Goal: Task Accomplishment & Management: Manage account settings

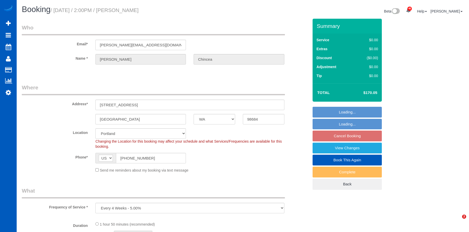
select select "WA"
select select "string:fspay"
select select "object:819"
select select "199"
select select "1001"
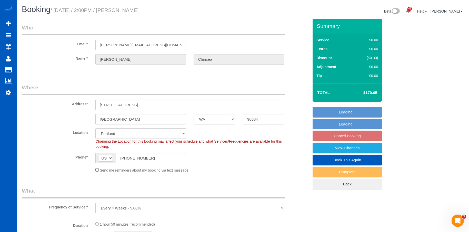
select select "3"
select select "2"
select select "spot3"
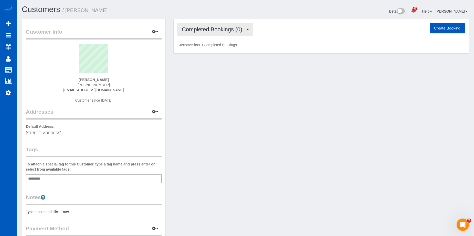
click at [210, 28] on span "Completed Bookings (0)" at bounding box center [213, 29] width 63 height 6
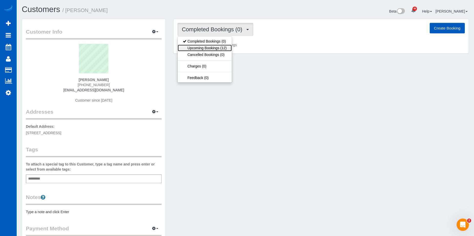
click at [211, 48] on link "Upcoming Bookings (12)" at bounding box center [205, 48] width 54 height 7
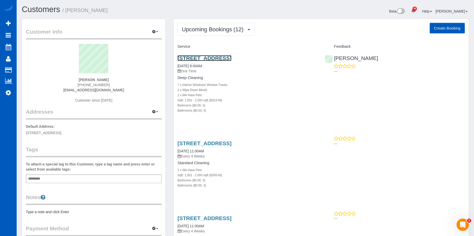
click at [229, 59] on link "3215 Ne 132nd Ave, Portland, OR 97230" at bounding box center [205, 58] width 54 height 6
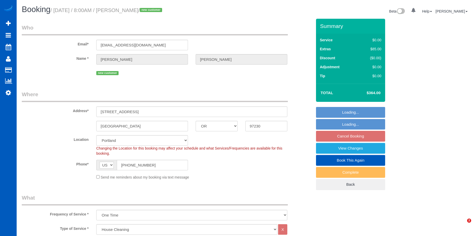
select select "OR"
select select "199"
select select "1501"
select select "3"
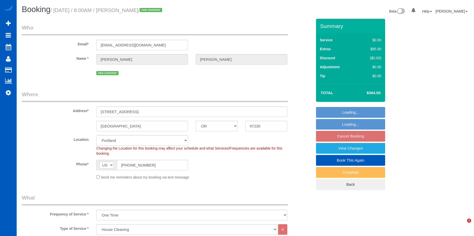
select select "spot1"
select select "number:67"
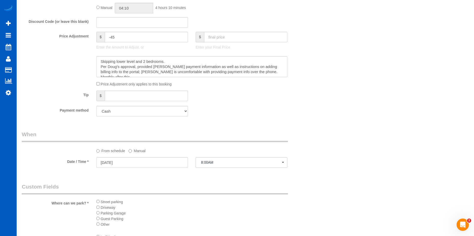
scroll to position [436, 0]
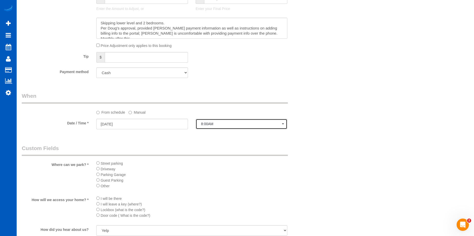
click at [208, 126] on span "8:00AM" at bounding box center [241, 124] width 81 height 4
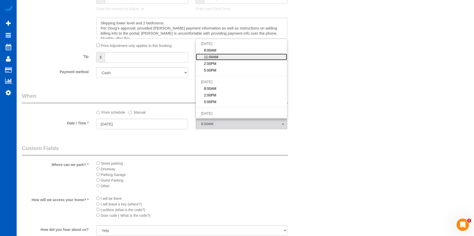
click at [219, 55] on link "11:00AM" at bounding box center [241, 57] width 91 height 7
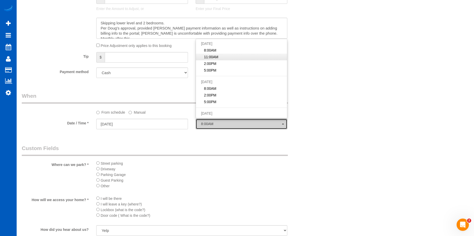
select select "spot2"
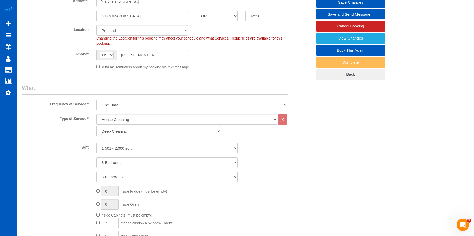
scroll to position [77, 0]
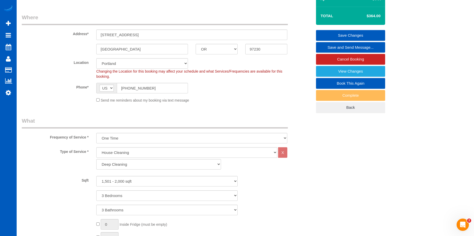
click at [328, 32] on link "Save Changes" at bounding box center [350, 35] width 69 height 11
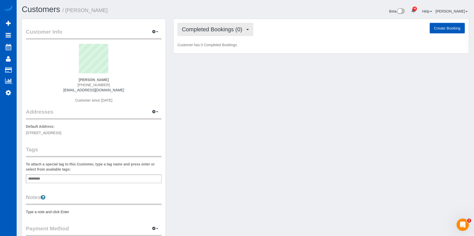
click at [220, 23] on button "Completed Bookings (0)" at bounding box center [216, 29] width 76 height 13
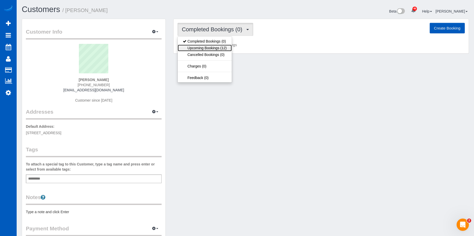
click at [210, 46] on link "Upcoming Bookings (12)" at bounding box center [205, 48] width 54 height 7
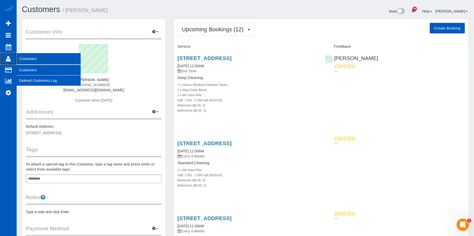
click at [13, 59] on link "Customers" at bounding box center [8, 59] width 17 height 12
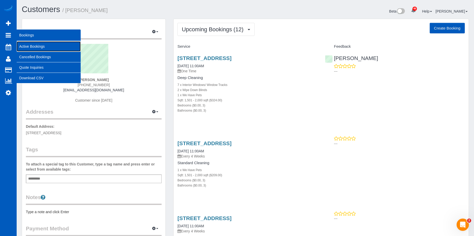
click at [26, 43] on link "Active Bookings" at bounding box center [49, 46] width 64 height 10
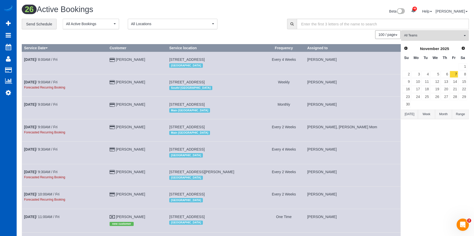
click at [266, 27] on div "**********" at bounding box center [151, 24] width 258 height 11
click at [257, 7] on div "Beta 46 Your Notifications You have 0 alerts × You have 2 to charge for 10/11/2…" at bounding box center [360, 12] width 228 height 14
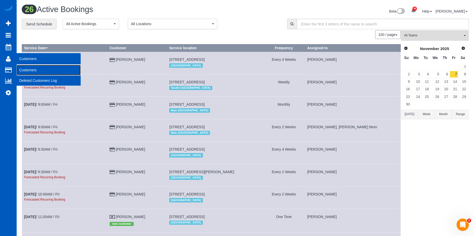
click at [24, 68] on link "Customers" at bounding box center [49, 70] width 64 height 10
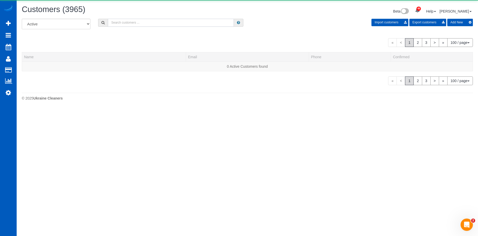
click at [152, 24] on input "text" at bounding box center [171, 23] width 126 height 8
paste input "Jan Zachry"
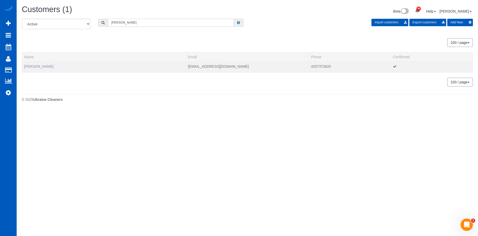
type input "Jan Zachry"
click at [33, 67] on link "Jan Zachry" at bounding box center [38, 66] width 29 height 4
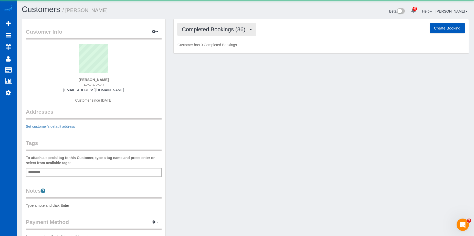
click at [211, 28] on span "Completed Bookings (86)" at bounding box center [215, 29] width 66 height 6
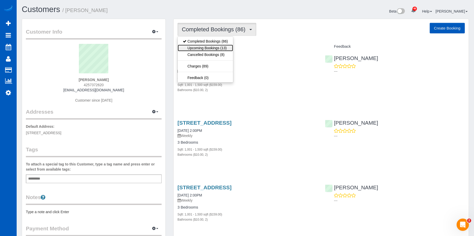
click at [218, 47] on link "Upcoming Bookings (13)" at bounding box center [205, 48] width 55 height 7
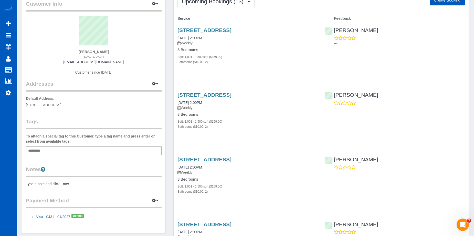
scroll to position [51, 0]
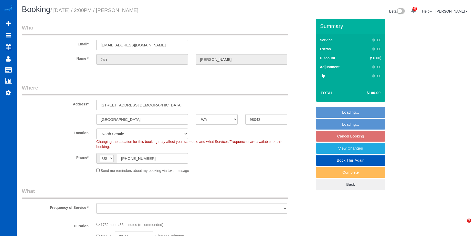
select select "WA"
select select "string:fspay-e5a35ae6-af5d-4011-83c8-e5966c948a05"
select select "object:1025"
select select "spot3"
select select "object:1115"
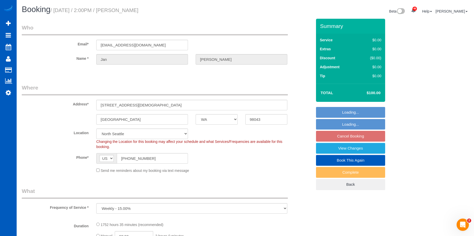
select select "1001"
select select "2"
select select "1001"
select select "2"
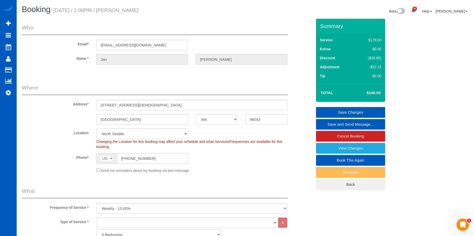
drag, startPoint x: 122, startPoint y: 8, endPoint x: 165, endPoint y: 8, distance: 43.1
click at [165, 8] on h1 "Booking / [DATE] / 2:00PM / [PERSON_NAME]" at bounding box center [132, 9] width 220 height 9
copy small "[PERSON_NAME]"
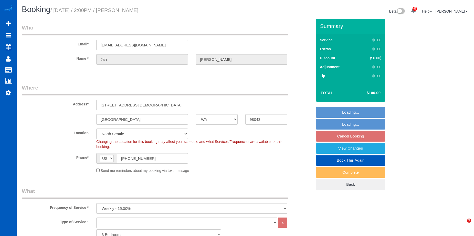
select select "WA"
select select "1001"
select select "2"
select select "spot3"
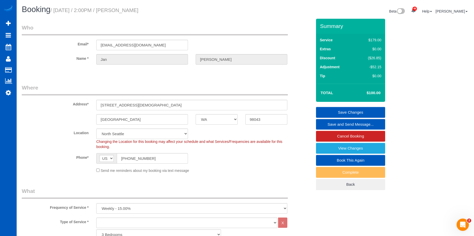
drag, startPoint x: 123, startPoint y: 11, endPoint x: 171, endPoint y: 7, distance: 48.8
click at [171, 7] on h1 "Booking / [DATE] / 2:00PM / [PERSON_NAME]" at bounding box center [132, 9] width 220 height 9
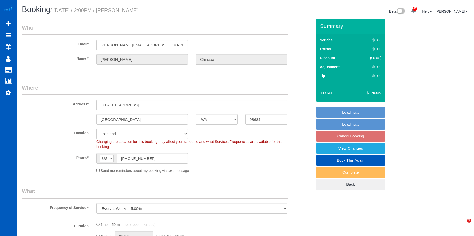
select select "WA"
select select "string:fspay"
select select "object:921"
select select "199"
select select "1001"
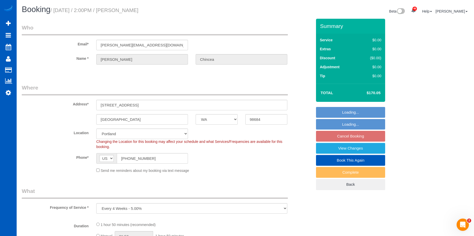
select select "3"
select select "2"
select select "spot3"
select select "1001"
select select "3"
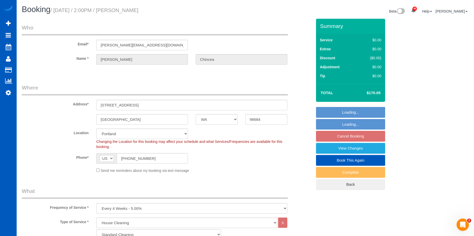
select select "2"
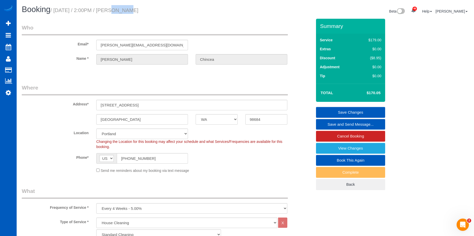
drag, startPoint x: 101, startPoint y: 11, endPoint x: 116, endPoint y: 9, distance: 15.8
click at [116, 9] on small "/ October 24, 2025 / 2:00PM / Ana Chincea" at bounding box center [94, 10] width 88 height 6
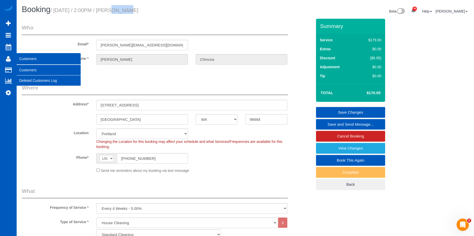
copy small "2:00PM"
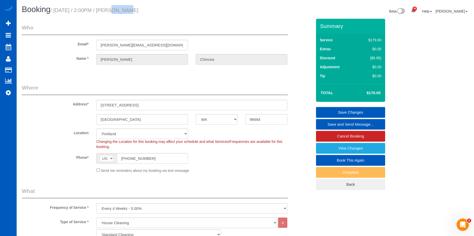
drag, startPoint x: 141, startPoint y: 10, endPoint x: 171, endPoint y: 9, distance: 29.7
click at [171, 9] on h1 "Booking / October 24, 2025 / 2:00PM / Ana Chincea" at bounding box center [132, 9] width 220 height 9
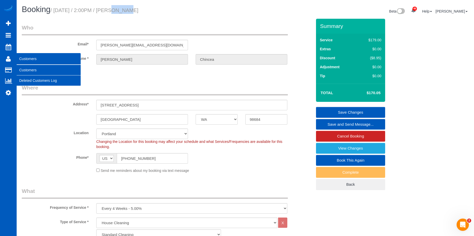
copy small "Ana Chincea"
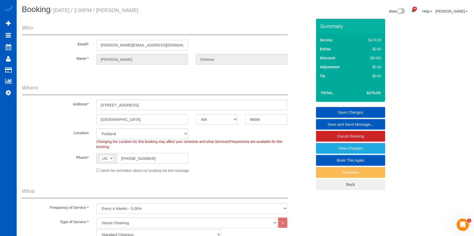
drag, startPoint x: 150, startPoint y: 158, endPoint x: 121, endPoint y: 160, distance: 28.5
click at [121, 160] on input "(503) 737-5004" at bounding box center [152, 158] width 71 height 11
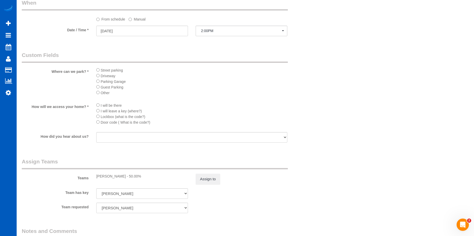
scroll to position [615, 0]
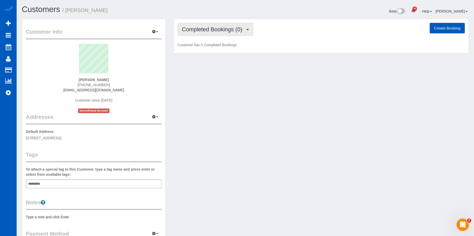
click at [224, 28] on span "Completed Bookings (0)" at bounding box center [213, 29] width 63 height 6
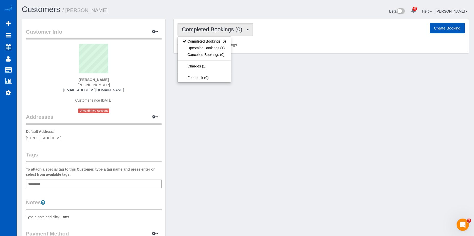
click at [224, 28] on span "Completed Bookings (0)" at bounding box center [213, 29] width 63 height 6
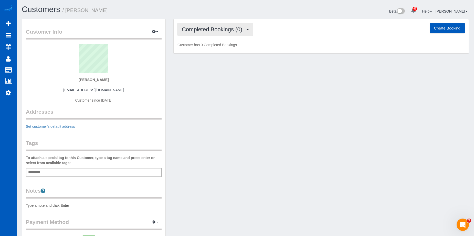
click at [240, 31] on span "Completed Bookings (0)" at bounding box center [213, 29] width 63 height 6
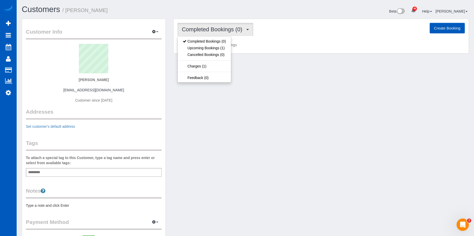
click at [240, 31] on span "Completed Bookings (0)" at bounding box center [213, 29] width 63 height 6
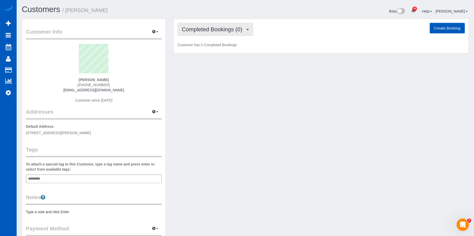
click at [216, 34] on button "Completed Bookings (0)" at bounding box center [216, 29] width 76 height 13
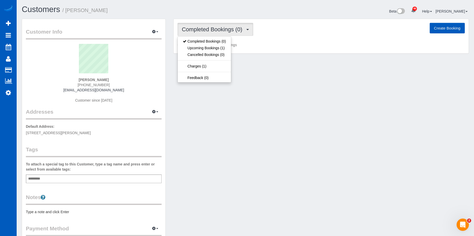
click at [218, 33] on button "Completed Bookings (0)" at bounding box center [216, 29] width 76 height 13
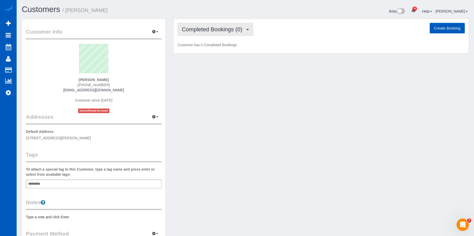
click at [219, 31] on span "Completed Bookings (0)" at bounding box center [213, 29] width 63 height 6
click at [228, 35] on button "Completed Bookings (0)" at bounding box center [216, 29] width 76 height 13
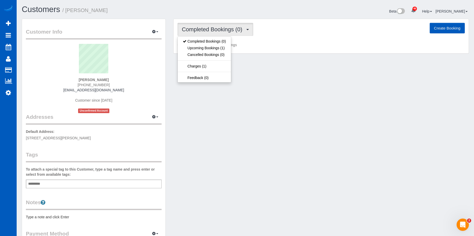
click at [231, 31] on span "Completed Bookings (0)" at bounding box center [213, 29] width 63 height 6
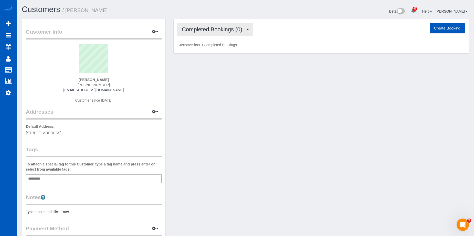
click at [216, 23] on button "Completed Bookings (0)" at bounding box center [216, 29] width 76 height 13
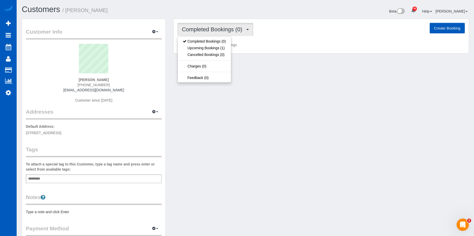
click at [216, 23] on button "Completed Bookings (0)" at bounding box center [216, 29] width 76 height 13
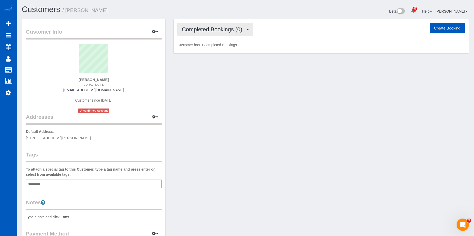
click at [201, 28] on span "Completed Bookings (0)" at bounding box center [213, 29] width 63 height 6
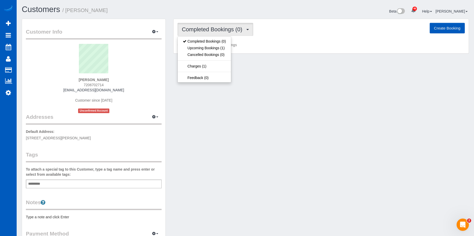
click at [201, 28] on span "Completed Bookings (0)" at bounding box center [213, 29] width 63 height 6
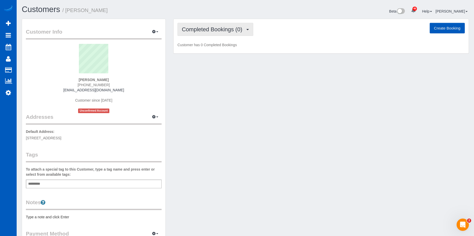
click at [224, 25] on button "Completed Bookings (0)" at bounding box center [216, 29] width 76 height 13
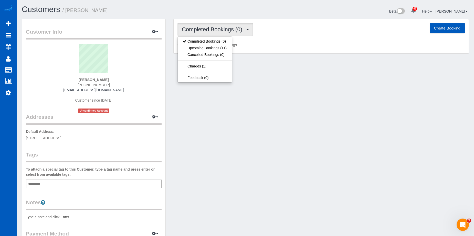
click at [225, 29] on span "Completed Bookings (0)" at bounding box center [213, 29] width 63 height 6
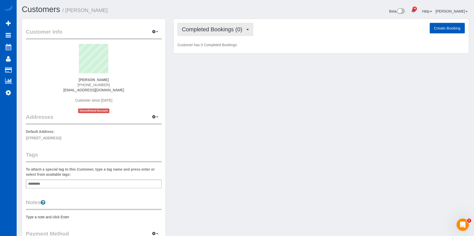
click at [225, 29] on span "Completed Bookings (0)" at bounding box center [213, 29] width 63 height 6
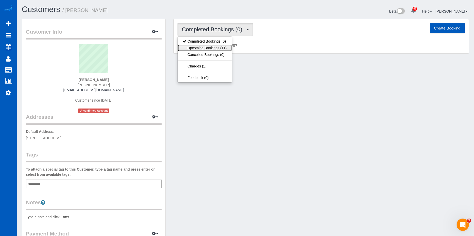
click at [215, 46] on link "Upcoming Bookings (11)" at bounding box center [205, 48] width 54 height 7
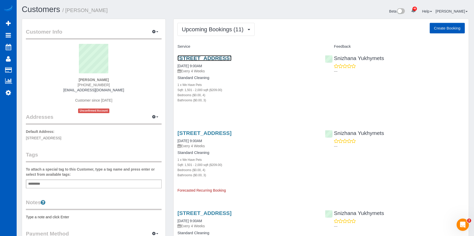
click at [230, 57] on link "935 E 18th Ave, Spokane, WA 99203" at bounding box center [205, 58] width 54 height 6
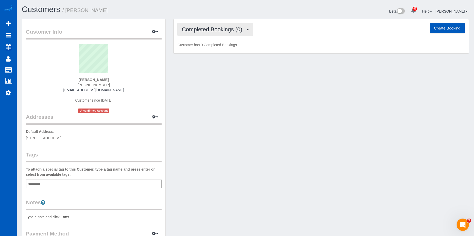
click at [237, 31] on span "Completed Bookings (0)" at bounding box center [213, 29] width 63 height 6
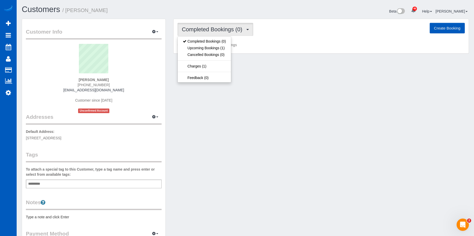
click at [237, 31] on span "Completed Bookings (0)" at bounding box center [213, 29] width 63 height 6
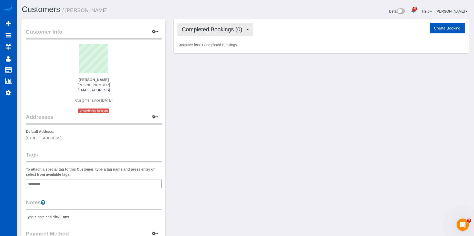
click at [228, 32] on span "Completed Bookings (0)" at bounding box center [213, 29] width 63 height 6
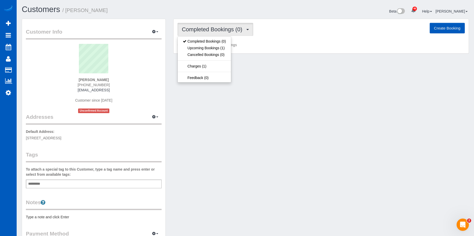
click at [228, 32] on span "Completed Bookings (0)" at bounding box center [213, 29] width 63 height 6
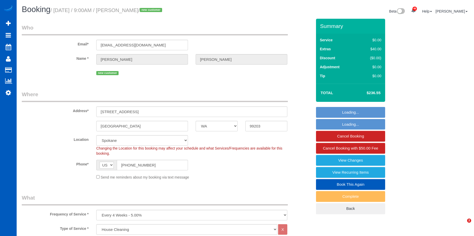
select select "WA"
select select "199"
select select "1501"
select select "4"
select select "3"
